Goal: Information Seeking & Learning: Find specific fact

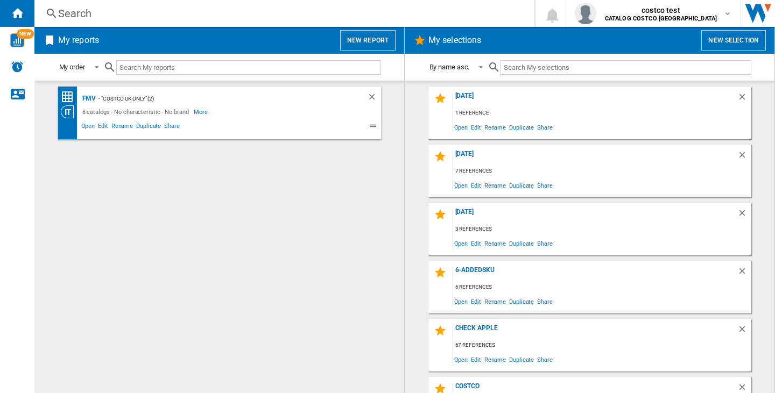
click at [94, 13] on div "Search" at bounding box center [282, 13] width 448 height 15
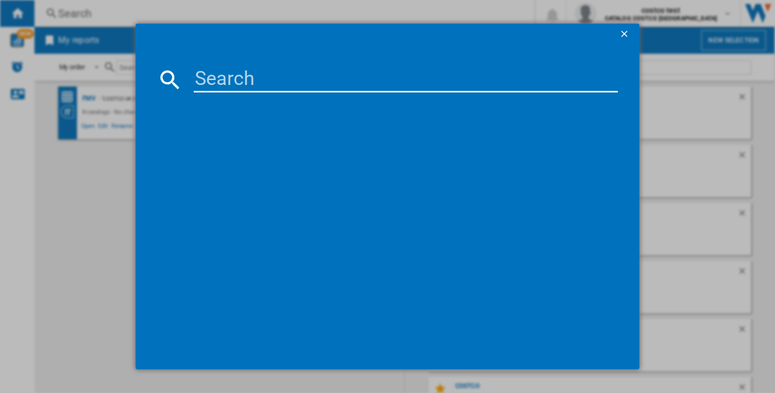
click at [242, 74] on input at bounding box center [406, 80] width 424 height 26
paste input "APPLE IPAD 2025 WIFI SILVER 128GB 11""
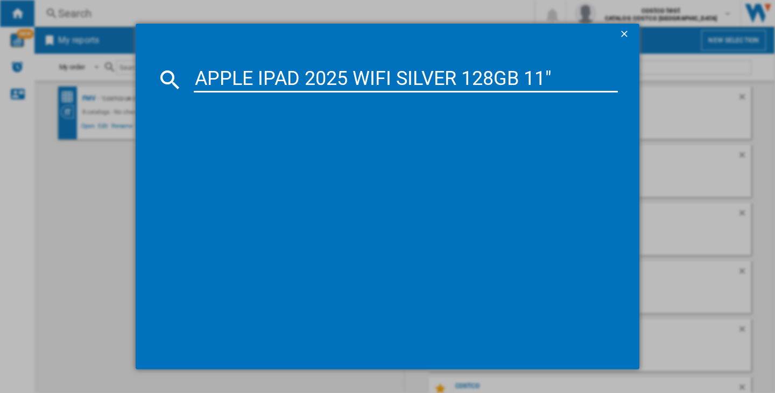
type input "APPLE IPAD 2025 WIFI SILVER 128GB 11""
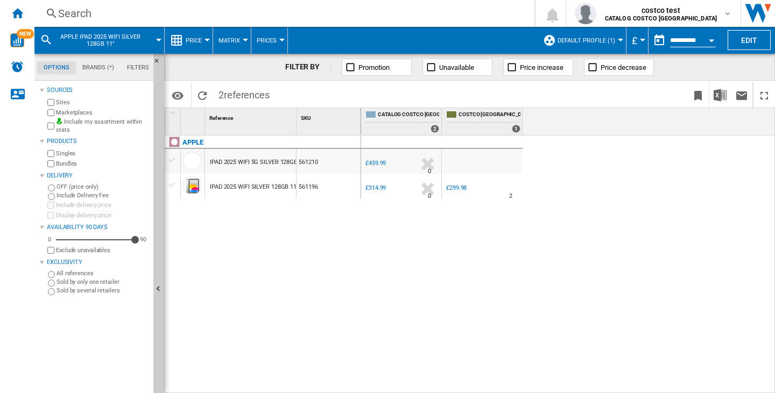
click at [610, 37] on span "Default profile (1)" at bounding box center [586, 40] width 58 height 7
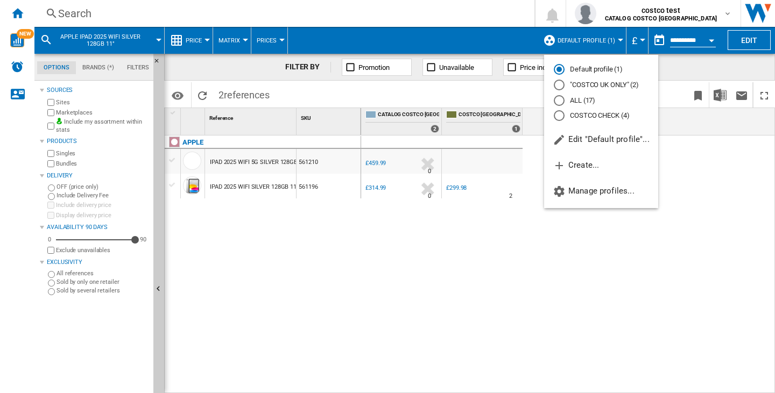
click at [587, 98] on md-radio-button "ALL (17)" at bounding box center [601, 100] width 95 height 10
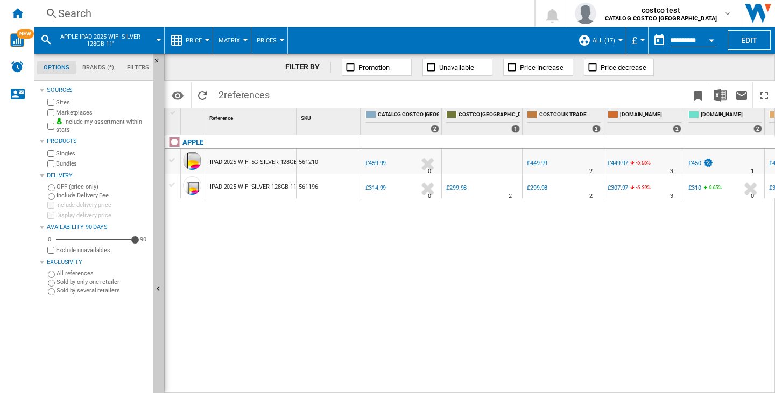
click at [349, 67] on ng-md-icon at bounding box center [350, 67] width 11 height 11
click at [574, 253] on div "0.0 % £459.99 % N/A 0 UK COSTCO -2.2 % £449.99" at bounding box center [568, 265] width 414 height 258
click at [25, 17] on div "Home" at bounding box center [17, 13] width 34 height 27
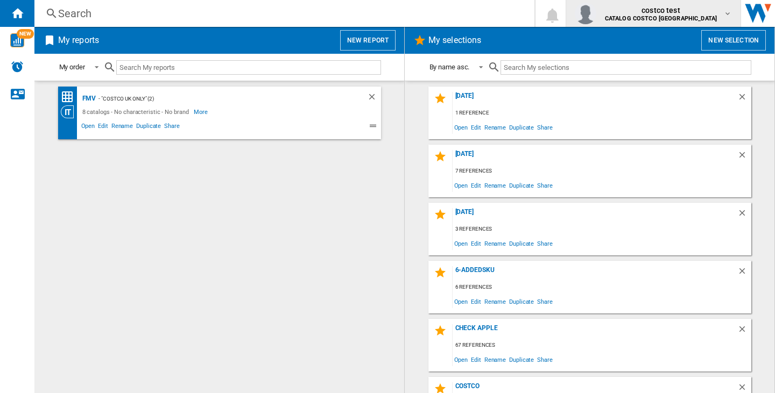
click at [692, 9] on span "costco test" at bounding box center [661, 10] width 112 height 11
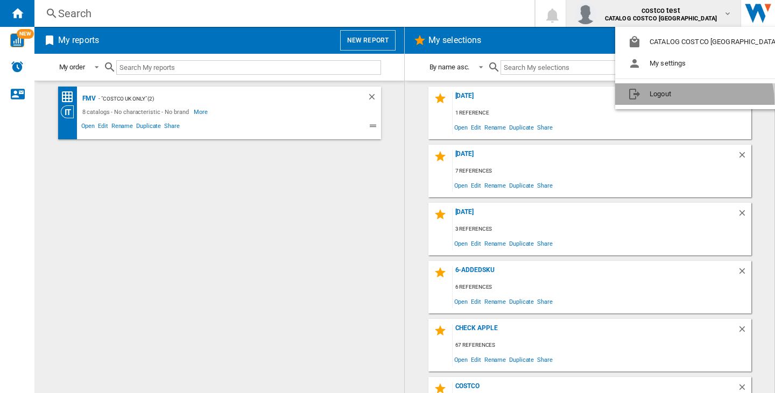
click at [693, 102] on button "Logout" at bounding box center [704, 94] width 179 height 22
